Goal: Information Seeking & Learning: Learn about a topic

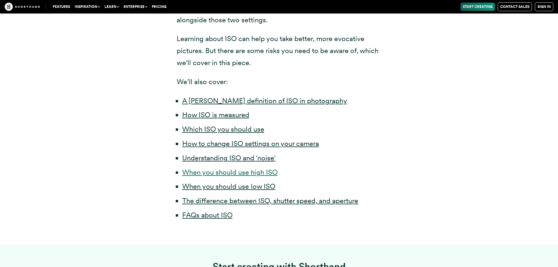
click at [208, 175] on link "When you should use high ISO" at bounding box center [230, 172] width 96 height 8
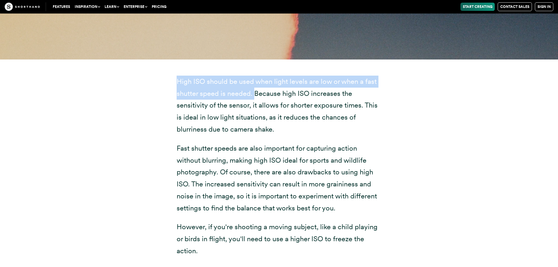
scroll to position [3206, 0]
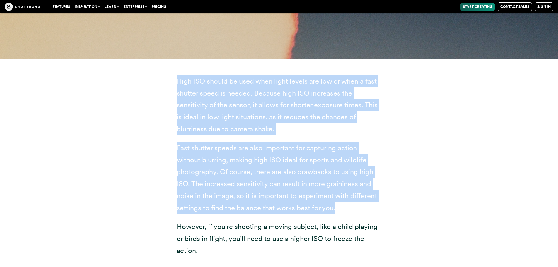
drag, startPoint x: 176, startPoint y: 81, endPoint x: 352, endPoint y: 210, distance: 218.7
click at [352, 210] on div "High ISO should be used when light levels are low or when a fast shutter speed …" at bounding box center [279, 265] width 229 height 413
click at [351, 210] on p "Fast shutter speeds are also important for capturing action without blurring, m…" at bounding box center [279, 178] width 205 height 72
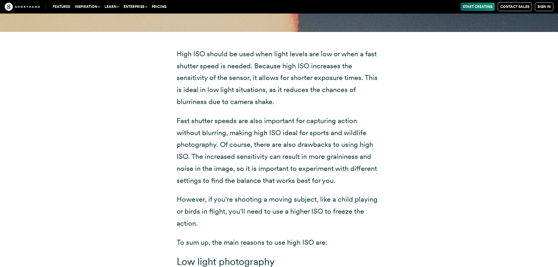
scroll to position [3234, 0]
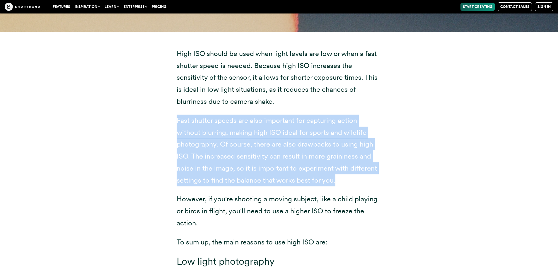
drag, startPoint x: 176, startPoint y: 119, endPoint x: 361, endPoint y: 182, distance: 195.2
click at [361, 182] on p "Fast shutter speeds are also important for capturing action without blurring, m…" at bounding box center [279, 151] width 205 height 72
click at [359, 183] on p "Fast shutter speeds are also important for capturing action without blurring, m…" at bounding box center [279, 151] width 205 height 72
drag, startPoint x: 333, startPoint y: 178, endPoint x: 170, endPoint y: 119, distance: 173.5
click at [170, 119] on div "High ISO should be used when light levels are low or when a fast shutter speed …" at bounding box center [279, 238] width 229 height 413
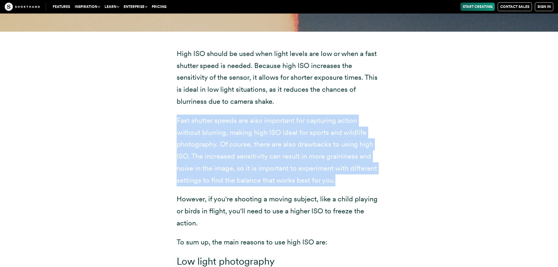
click at [335, 145] on p "Fast shutter speeds are also important for capturing action without blurring, m…" at bounding box center [279, 151] width 205 height 72
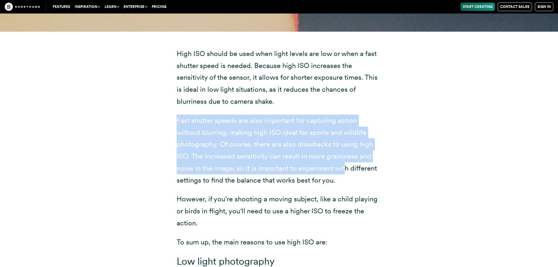
drag, startPoint x: 345, startPoint y: 168, endPoint x: 158, endPoint y: 118, distance: 192.9
click at [158, 118] on div "High ISO should be used when light levels are low or when a fast shutter speed …" at bounding box center [279, 238] width 457 height 413
click at [281, 159] on p "Fast shutter speeds are also important for capturing action without blurring, m…" at bounding box center [279, 151] width 205 height 72
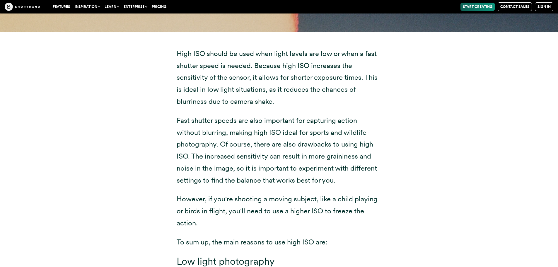
click at [305, 186] on p "Fast shutter speeds are also important for capturing action without blurring, m…" at bounding box center [279, 151] width 205 height 72
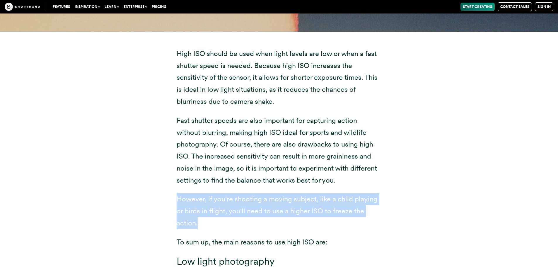
drag, startPoint x: 176, startPoint y: 193, endPoint x: 248, endPoint y: 218, distance: 76.5
click at [248, 218] on div "High ISO should be used when light levels are low or when a fast shutter speed …" at bounding box center [279, 238] width 229 height 413
click at [247, 218] on p "However, if you're shooting a moving subject, like a child playing or birds in …" at bounding box center [279, 211] width 205 height 36
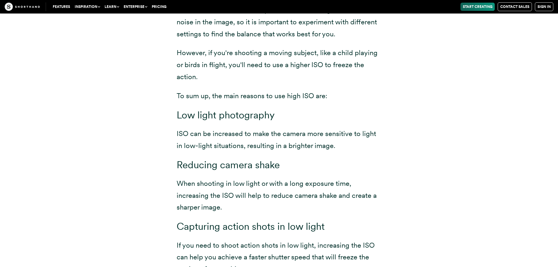
scroll to position [3380, 0]
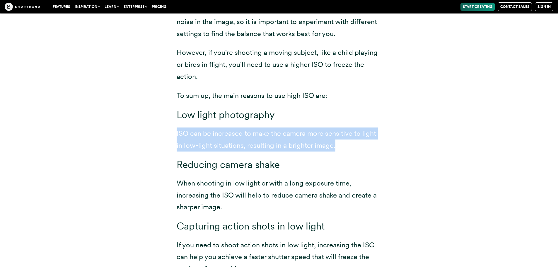
drag, startPoint x: 174, startPoint y: 133, endPoint x: 379, endPoint y: 151, distance: 205.9
click at [380, 151] on div "High ISO should be used when light levels are low or when a fast shutter speed …" at bounding box center [279, 91] width 229 height 413
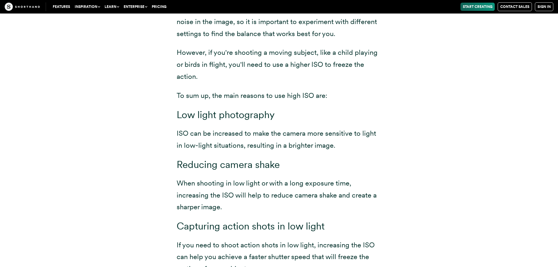
click at [377, 151] on div "High ISO should be used when light levels are low or when a fast shutter speed …" at bounding box center [279, 88] width 205 height 374
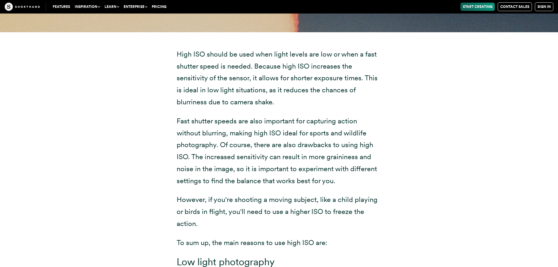
scroll to position [3233, 0]
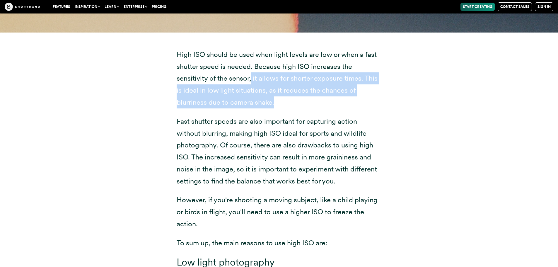
drag, startPoint x: 251, startPoint y: 77, endPoint x: 282, endPoint y: 105, distance: 41.7
click at [282, 105] on p "High ISO should be used when light levels are low or when a fast shutter speed …" at bounding box center [279, 79] width 205 height 60
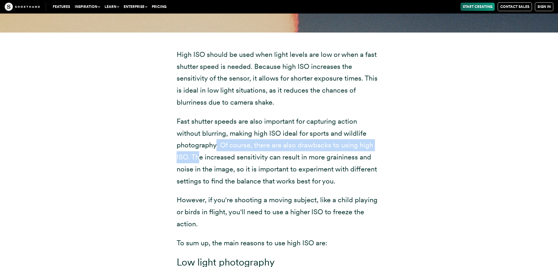
drag, startPoint x: 216, startPoint y: 145, endPoint x: 197, endPoint y: 159, distance: 22.6
click at [197, 159] on p "Fast shutter speeds are also important for capturing action without blurring, m…" at bounding box center [279, 151] width 205 height 72
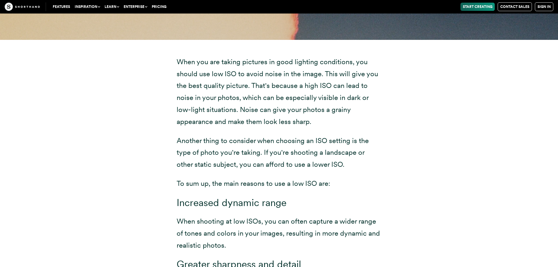
scroll to position [2734, 0]
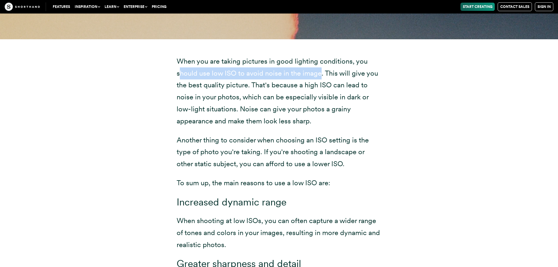
drag, startPoint x: 178, startPoint y: 69, endPoint x: 321, endPoint y: 72, distance: 143.3
click at [321, 72] on p "When you are taking pictures in good lighting conditions, you should use low IS…" at bounding box center [279, 91] width 205 height 72
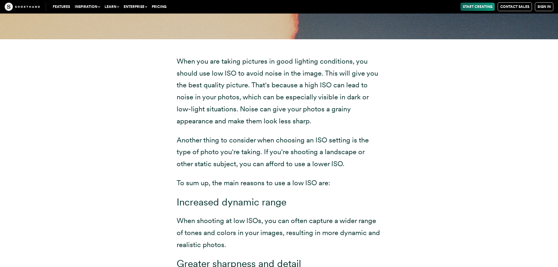
drag, startPoint x: 321, startPoint y: 81, endPoint x: 317, endPoint y: 97, distance: 15.8
click at [321, 81] on p "When you are taking pictures in good lighting conditions, you should use low IS…" at bounding box center [279, 91] width 205 height 72
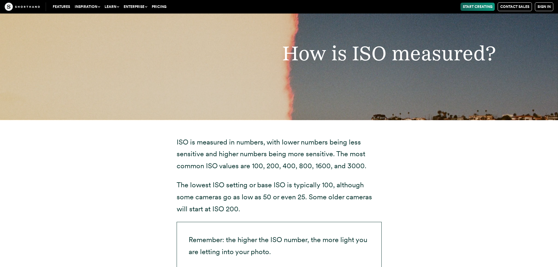
scroll to position [1260, 0]
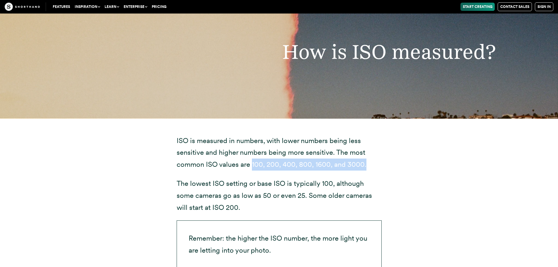
drag, startPoint x: 253, startPoint y: 165, endPoint x: 377, endPoint y: 164, distance: 124.3
click at [377, 164] on p "ISO is measured in numbers, with lower numbers being less sensitive and higher …" at bounding box center [279, 153] width 205 height 36
click at [367, 167] on p "ISO is measured in numbers, with lower numbers being less sensitive and higher …" at bounding box center [279, 153] width 205 height 36
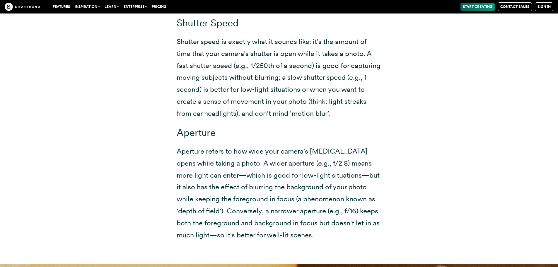
scroll to position [3927, 0]
click at [177, 152] on p "Aperture refers to how wide your camera's [MEDICAL_DATA] opens while taking a p…" at bounding box center [279, 194] width 205 height 96
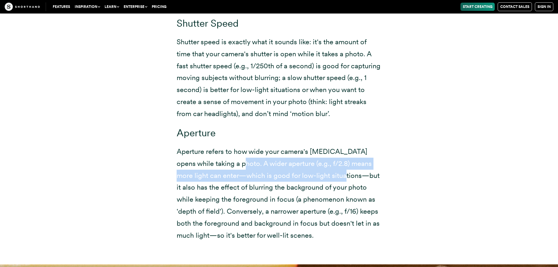
drag, startPoint x: 242, startPoint y: 164, endPoint x: 325, endPoint y: 181, distance: 84.9
click at [343, 175] on p "Aperture refers to how wide your camera's [MEDICAL_DATA] opens while taking a p…" at bounding box center [279, 194] width 205 height 96
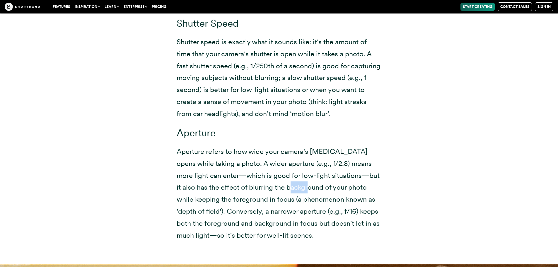
drag, startPoint x: 294, startPoint y: 187, endPoint x: 282, endPoint y: 188, distance: 11.8
click at [287, 187] on p "Aperture refers to how wide your camera's [MEDICAL_DATA] opens while taking a p…" at bounding box center [279, 194] width 205 height 96
click at [255, 190] on p "Aperture refers to how wide your camera's [MEDICAL_DATA] opens while taking a p…" at bounding box center [279, 194] width 205 height 96
drag, startPoint x: 254, startPoint y: 196, endPoint x: 279, endPoint y: 196, distance: 24.9
click at [279, 196] on p "Aperture refers to how wide your camera's [MEDICAL_DATA] opens while taking a p…" at bounding box center [279, 194] width 205 height 96
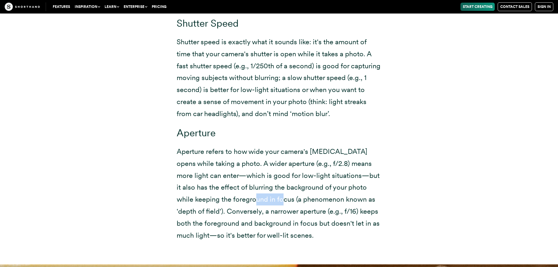
click at [272, 198] on p "Aperture refers to how wide your camera's [MEDICAL_DATA] opens while taking a p…" at bounding box center [279, 194] width 205 height 96
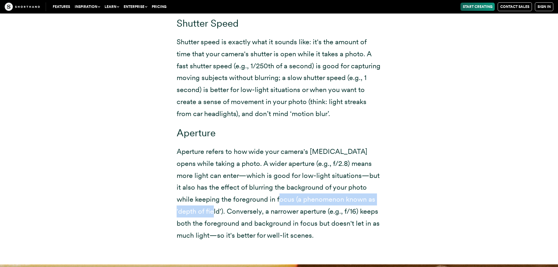
drag, startPoint x: 277, startPoint y: 201, endPoint x: 204, endPoint y: 210, distance: 74.1
click at [204, 210] on p "Aperture refers to how wide your camera's [MEDICAL_DATA] opens while taking a p…" at bounding box center [279, 194] width 205 height 96
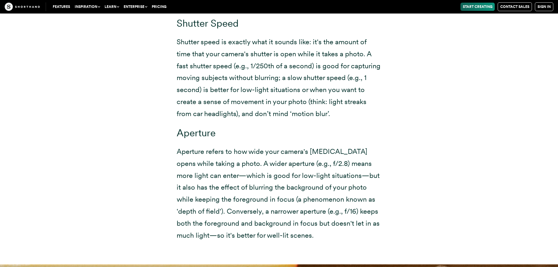
click at [205, 211] on p "Aperture refers to how wide your camera's [MEDICAL_DATA] opens while taking a p…" at bounding box center [279, 194] width 205 height 96
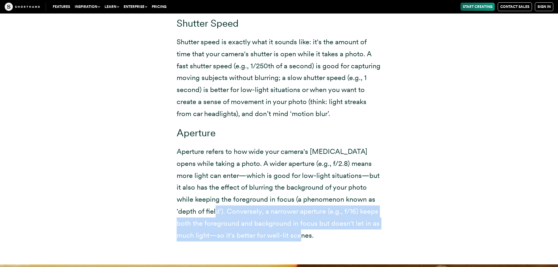
drag, startPoint x: 206, startPoint y: 211, endPoint x: 323, endPoint y: 233, distance: 119.3
click at [323, 233] on p "Aperture refers to how wide your camera's [MEDICAL_DATA] opens while taking a p…" at bounding box center [279, 194] width 205 height 96
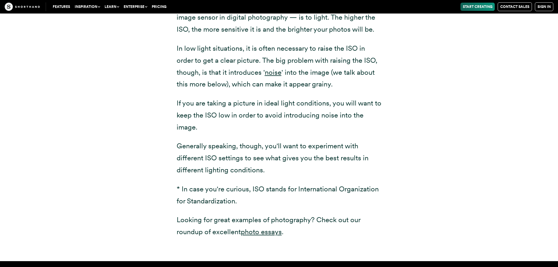
scroll to position [818, 0]
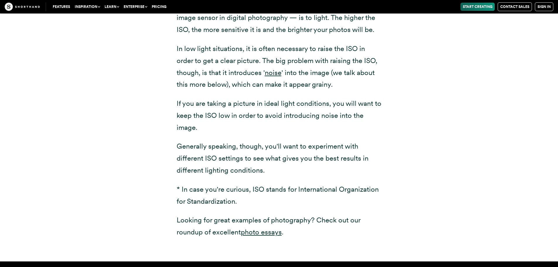
click at [354, 129] on p "If you are taking a picture in ideal light conditions, you will want to keep th…" at bounding box center [279, 116] width 205 height 36
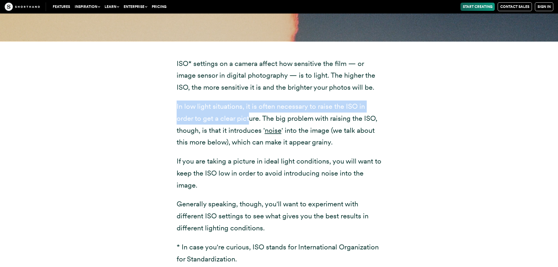
scroll to position [760, 0]
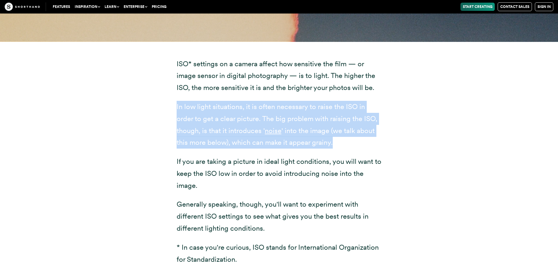
drag, startPoint x: 175, startPoint y: 105, endPoint x: 360, endPoint y: 144, distance: 189.3
click at [360, 144] on div "ISO* settings on a camera affect how sensitive the film — or image sensor in di…" at bounding box center [279, 181] width 229 height 278
click at [360, 144] on p "In low light situations, it is often necessary to raise the ISO in order to get…" at bounding box center [279, 125] width 205 height 48
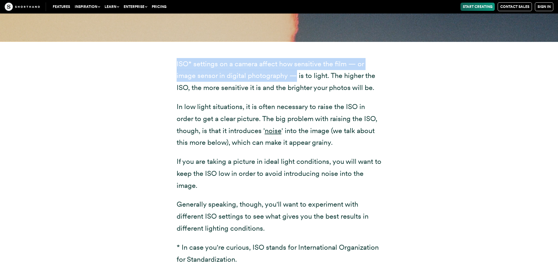
drag, startPoint x: 177, startPoint y: 63, endPoint x: 295, endPoint y: 75, distance: 118.4
click at [295, 75] on p "ISO* settings on a camera affect how sensitive the film — or image sensor in di…" at bounding box center [279, 76] width 205 height 36
click at [296, 78] on p "ISO* settings on a camera affect how sensitive the film — or image sensor in di…" at bounding box center [279, 76] width 205 height 36
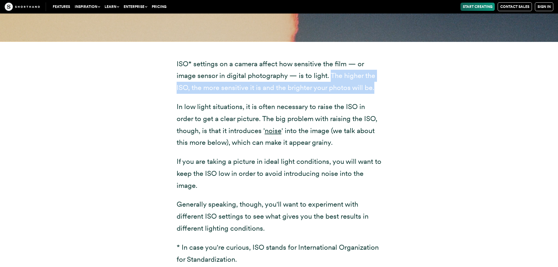
drag, startPoint x: 330, startPoint y: 77, endPoint x: 399, endPoint y: 91, distance: 70.7
click at [399, 91] on div "ISO* settings on a camera affect how sensitive the film — or image sensor in di…" at bounding box center [279, 181] width 457 height 278
click at [399, 92] on div "ISO* settings on a camera affect how sensitive the film — or image sensor in di…" at bounding box center [279, 181] width 457 height 278
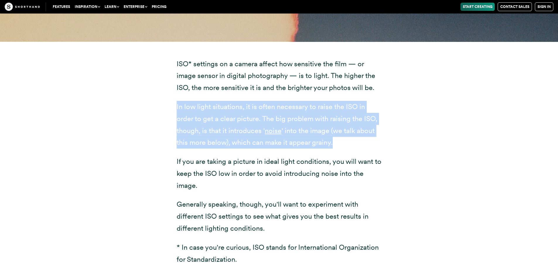
drag, startPoint x: 173, startPoint y: 104, endPoint x: 356, endPoint y: 138, distance: 185.7
click at [356, 138] on div "ISO* settings on a camera affect how sensitive the film — or image sensor in di…" at bounding box center [279, 181] width 229 height 278
click at [355, 139] on p "In low light situations, it is often necessary to raise the ISO in order to get…" at bounding box center [279, 125] width 205 height 48
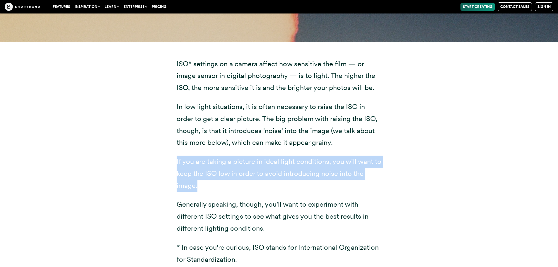
drag, startPoint x: 171, startPoint y: 159, endPoint x: 249, endPoint y: 187, distance: 82.4
click at [249, 187] on div "ISO* settings on a camera affect how sensitive the film — or image sensor in di…" at bounding box center [279, 181] width 229 height 278
click at [249, 188] on p "If you are taking a picture in ideal light conditions, you will want to keep th…" at bounding box center [279, 174] width 205 height 36
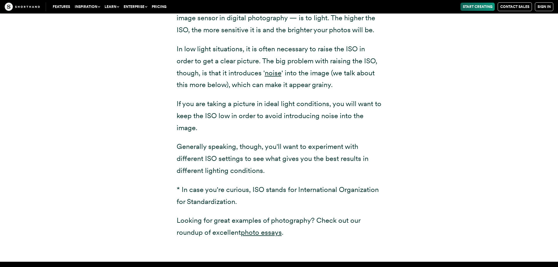
scroll to position [818, 0]
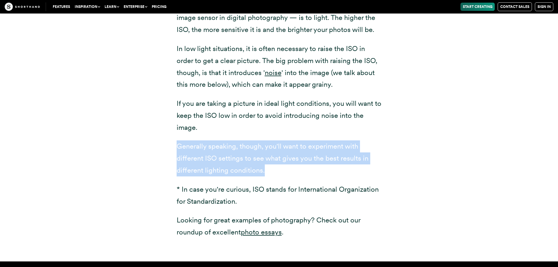
drag, startPoint x: 171, startPoint y: 147, endPoint x: 270, endPoint y: 175, distance: 102.5
click at [269, 174] on div "ISO* settings on a camera affect how sensitive the film — or image sensor in di…" at bounding box center [279, 123] width 229 height 278
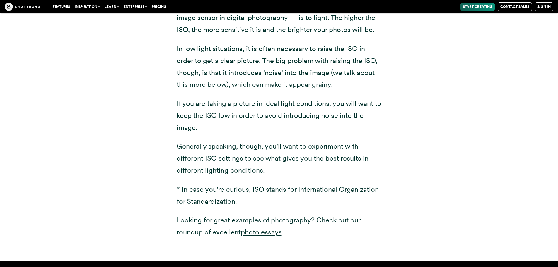
click at [286, 177] on div "ISO* settings on a camera affect how sensitive the film — or image sensor in di…" at bounding box center [279, 119] width 205 height 239
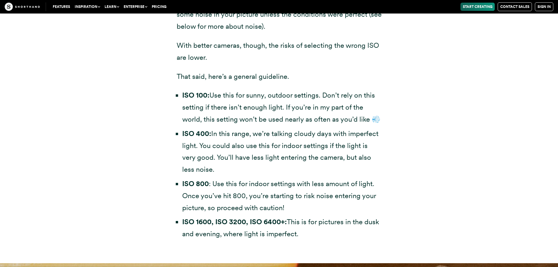
scroll to position [1717, 0]
drag, startPoint x: 310, startPoint y: 236, endPoint x: 173, endPoint y: 224, distance: 137.1
click at [173, 224] on div "It’s hard to give general advice, especially as camera technology improves. Not…" at bounding box center [279, 115] width 229 height 295
click at [306, 230] on li "ISO 1600, ISO 3200, ISO 6400+: This is for pictures in the dusk and evening, wh…" at bounding box center [282, 228] width 200 height 24
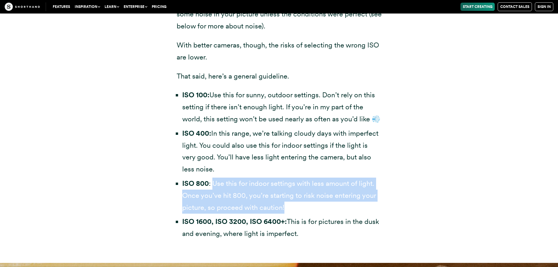
drag, startPoint x: 212, startPoint y: 184, endPoint x: 311, endPoint y: 205, distance: 100.6
click at [311, 205] on li "ISO 800 : Use this for indoor settings with less amount of light. Once you’ve h…" at bounding box center [282, 196] width 200 height 36
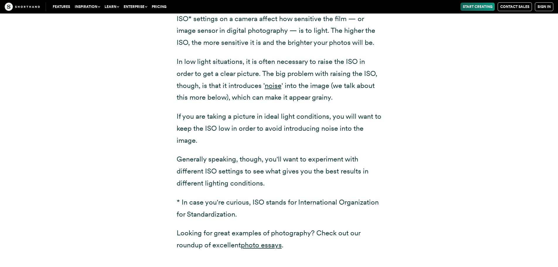
scroll to position [805, 0]
